Goal: Task Accomplishment & Management: Manage account settings

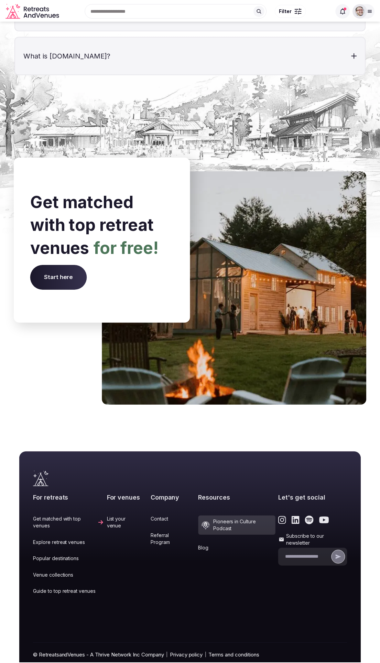
scroll to position [2516, 0]
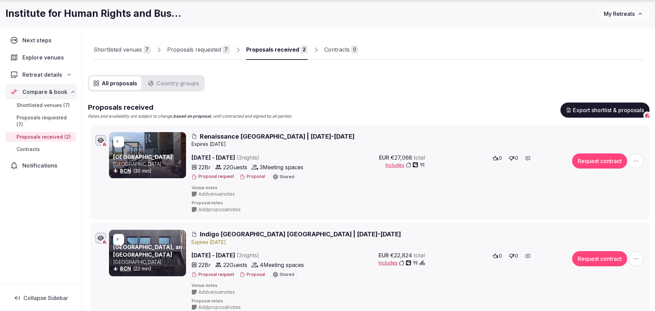
scroll to position [37, 0]
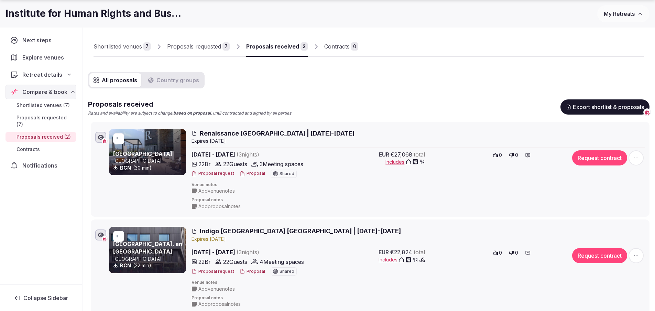
click at [201, 45] on div "Proposals requested" at bounding box center [194, 46] width 54 height 8
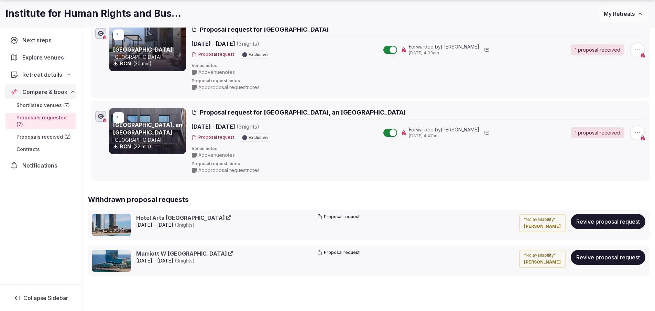
scroll to position [614, 0]
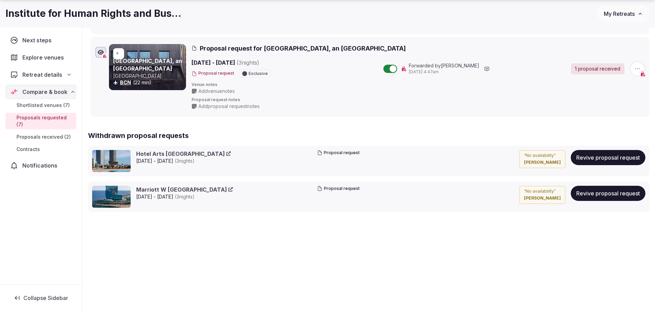
drag, startPoint x: 415, startPoint y: 279, endPoint x: 413, endPoint y: 248, distance: 31.7
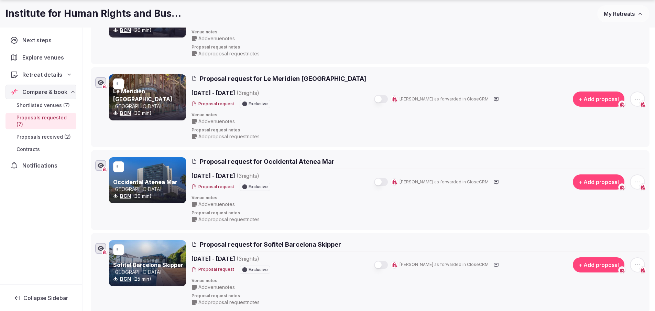
scroll to position [170, 0]
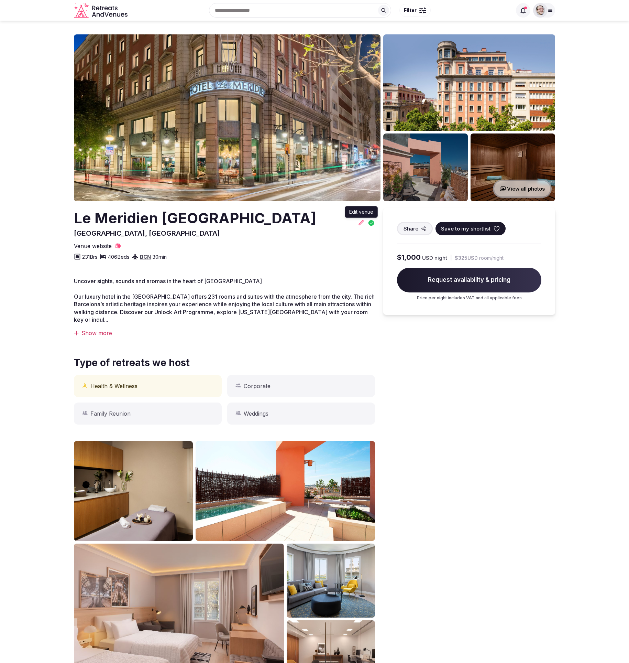
click at [361, 223] on icon at bounding box center [361, 222] width 7 height 7
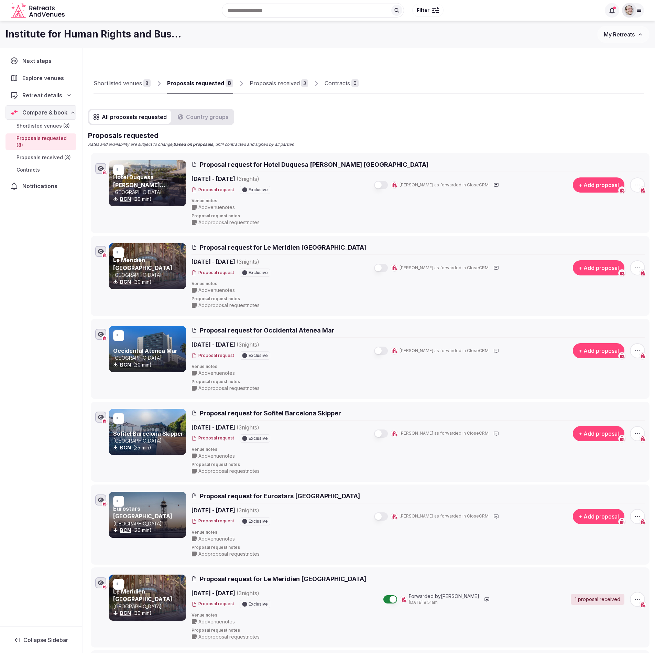
click at [277, 84] on div "Proposals received" at bounding box center [275, 83] width 50 height 8
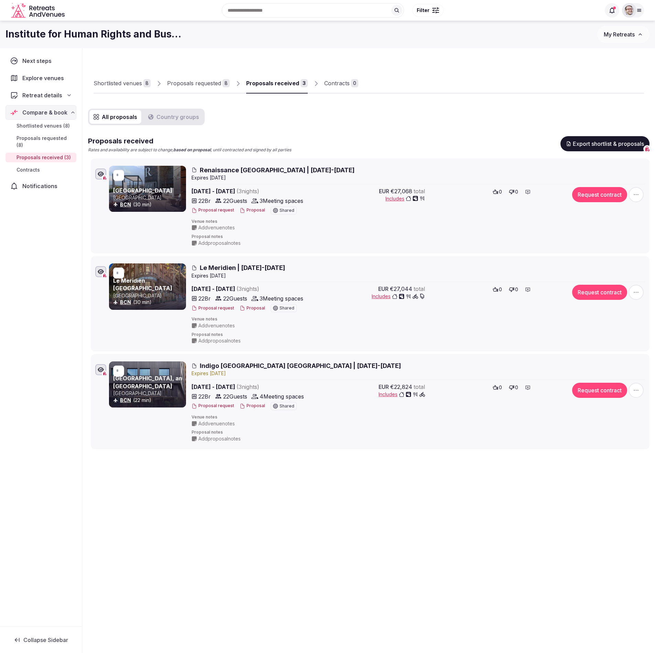
click at [430, 128] on div "All proposals Country groups Proposals received Rates and availability are subj…" at bounding box center [369, 279] width 562 height 340
drag, startPoint x: 384, startPoint y: 530, endPoint x: 301, endPoint y: 311, distance: 234.4
click at [384, 479] on div "Shortlisted venues 8 Proposals requested 8 Proposals received 3 Contracts 0 All…" at bounding box center [369, 362] width 573 height 628
click at [323, 479] on div "Shortlisted venues 8 Proposals requested 8 Proposals received 3 Contracts 0 All…" at bounding box center [369, 284] width 573 height 473
drag, startPoint x: 386, startPoint y: 505, endPoint x: 378, endPoint y: 462, distance: 43.2
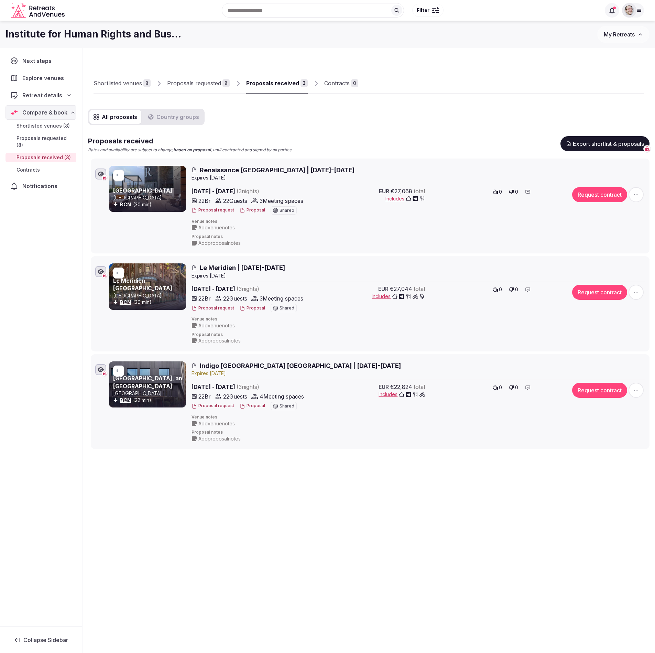
click at [386, 505] on div "Shortlisted venues 8 Proposals requested 8 Proposals received 3 Contracts 0 All…" at bounding box center [369, 284] width 573 height 473
click at [332, 114] on div "All proposals Country groups Proposals received Rates and availability are subj…" at bounding box center [369, 279] width 562 height 340
click at [196, 85] on div "Proposals requested" at bounding box center [194, 83] width 54 height 8
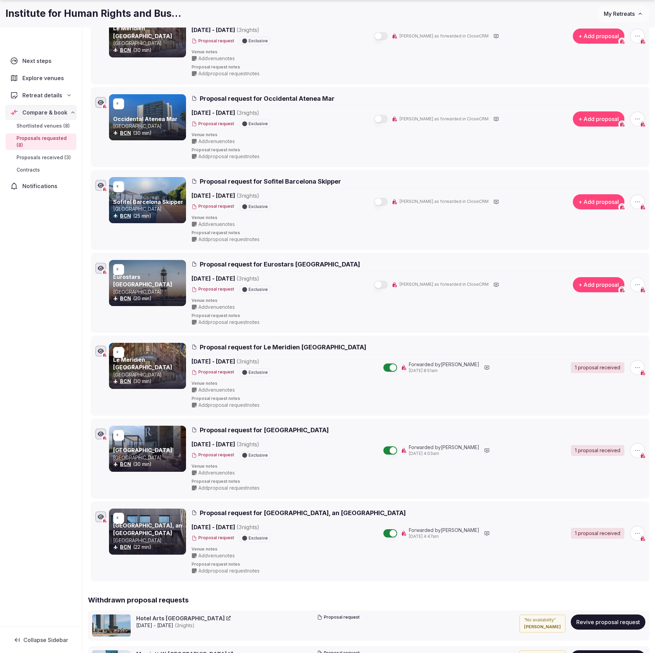
scroll to position [354, 0]
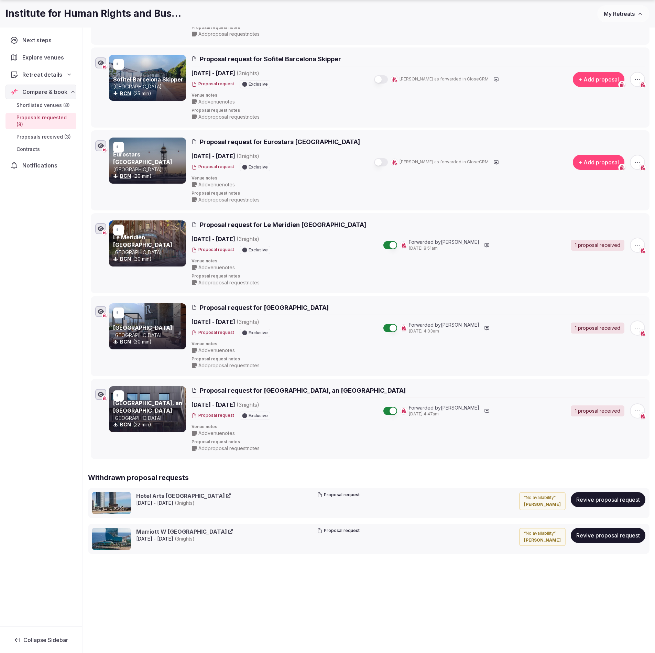
click at [475, 603] on div "Shortlisted venues 8 Proposals requested 8 Proposals received 3 Contracts 0 All…" at bounding box center [369, 160] width 573 height 932
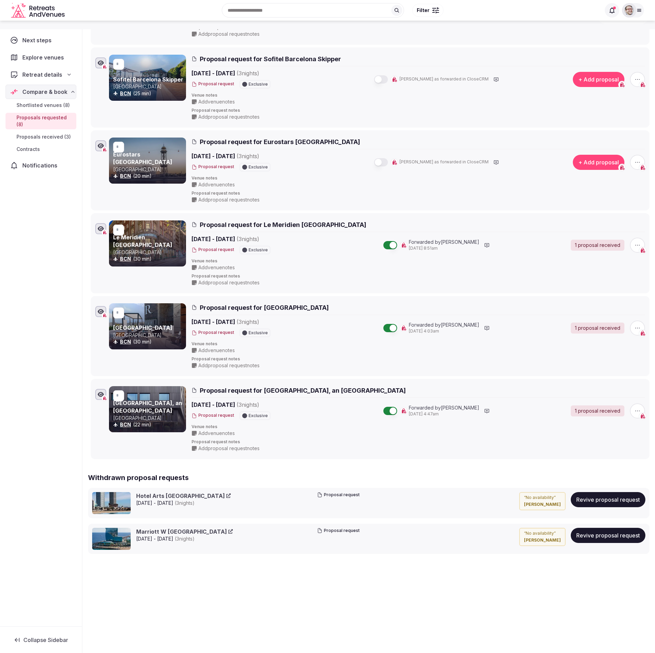
scroll to position [0, 0]
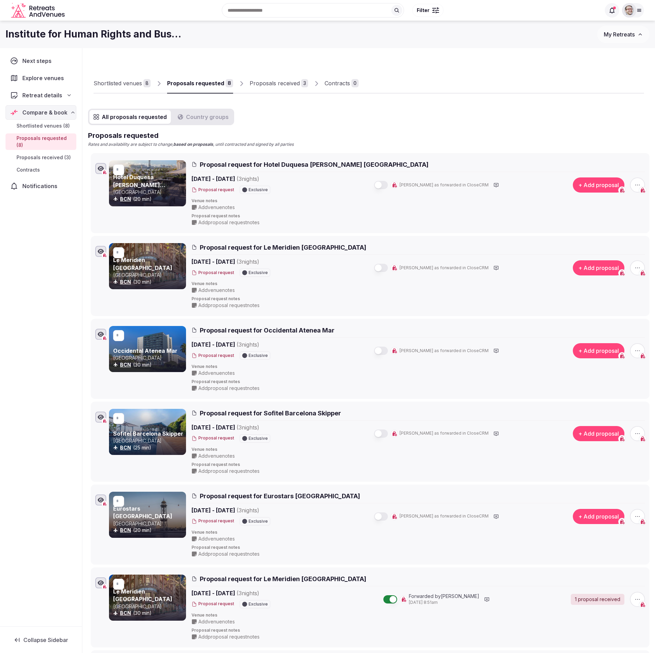
click at [128, 83] on div "Shortlisted venues" at bounding box center [118, 83] width 48 height 8
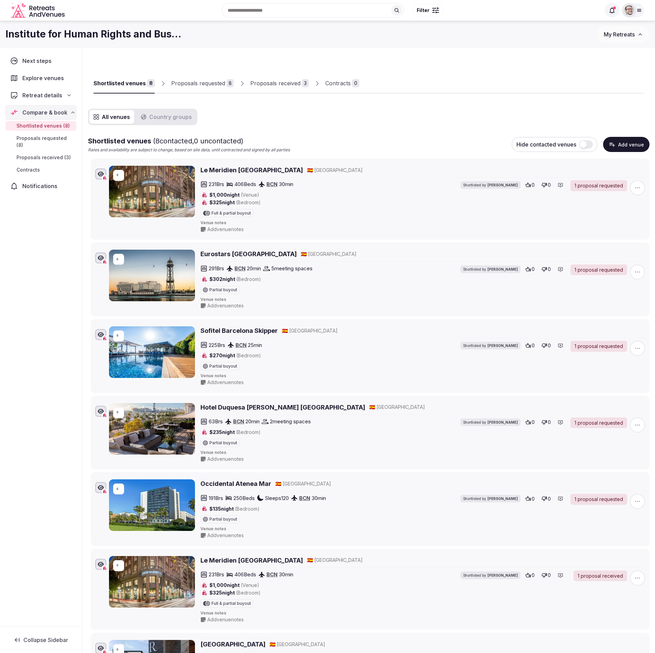
click at [641, 188] on span "button" at bounding box center [637, 187] width 15 height 15
click at [560, 111] on div "All venues Country groups Shortlisted venues ( 8 contacted, 0 uncontacted) Rate…" at bounding box center [369, 446] width 562 height 674
click at [318, 122] on div "All venues Country groups Shortlisted venues ( 8 contacted, 0 uncontacted) Rate…" at bounding box center [369, 446] width 562 height 674
drag, startPoint x: 319, startPoint y: 111, endPoint x: 397, endPoint y: 193, distance: 112.4
click at [319, 112] on div "All venues Country groups Shortlisted venues ( 8 contacted, 0 uncontacted) Rate…" at bounding box center [369, 446] width 562 height 674
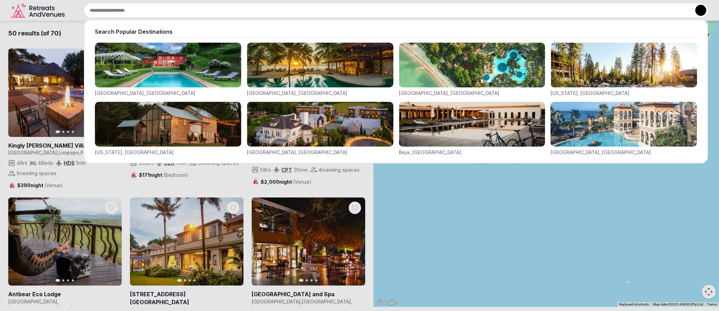
click at [304, 6] on input "text" at bounding box center [396, 10] width 624 height 14
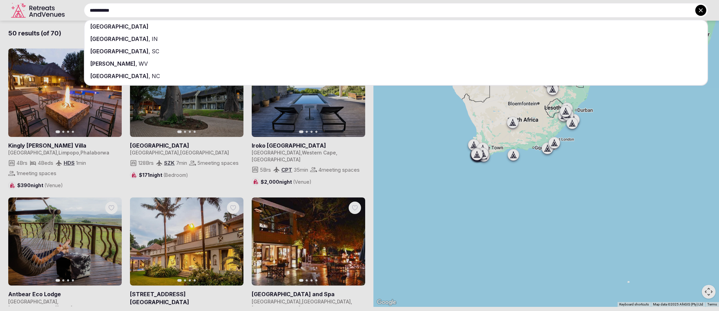
type input "**********"
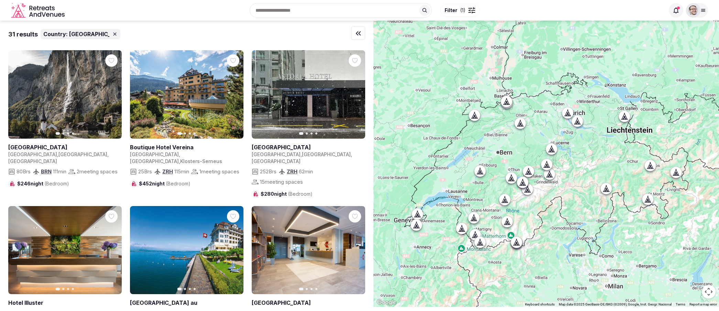
drag, startPoint x: 505, startPoint y: 66, endPoint x: 467, endPoint y: 60, distance: 38.7
